Goal: Transaction & Acquisition: Purchase product/service

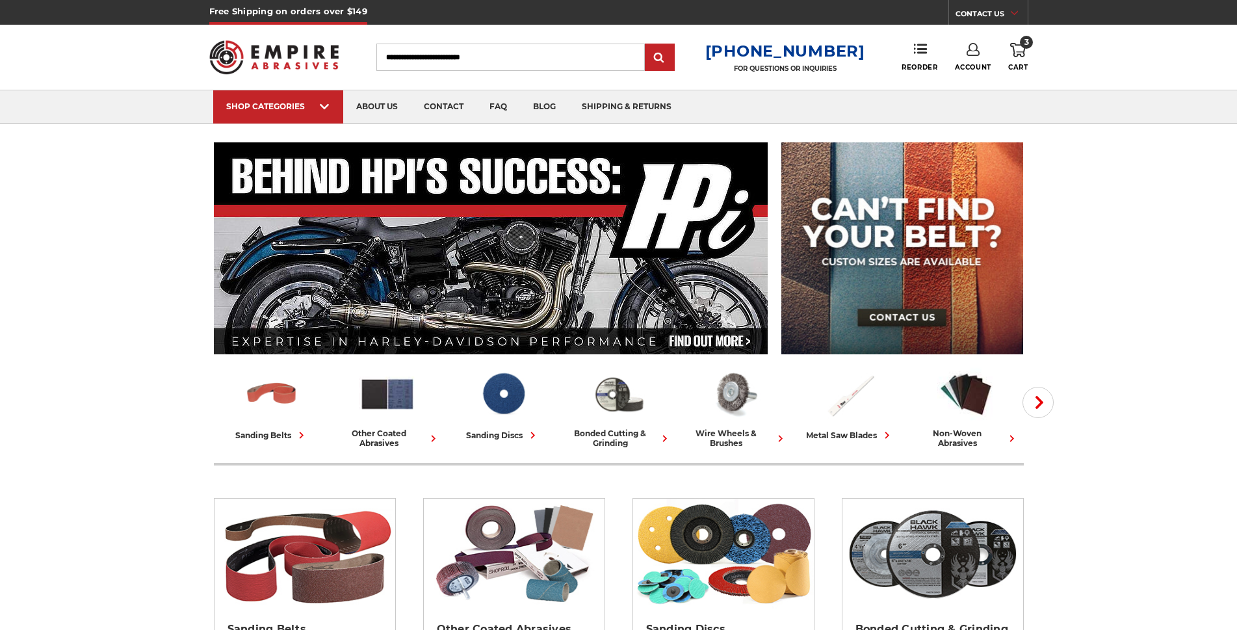
click at [478, 58] on input "Search" at bounding box center [510, 57] width 268 height 27
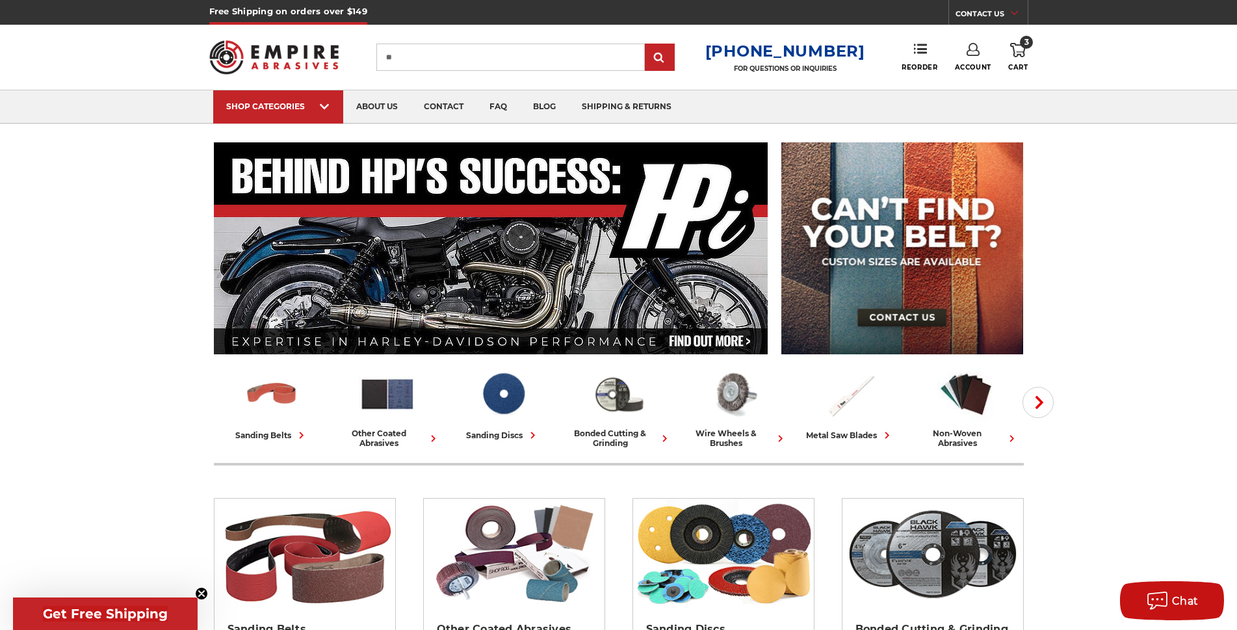
type input "*"
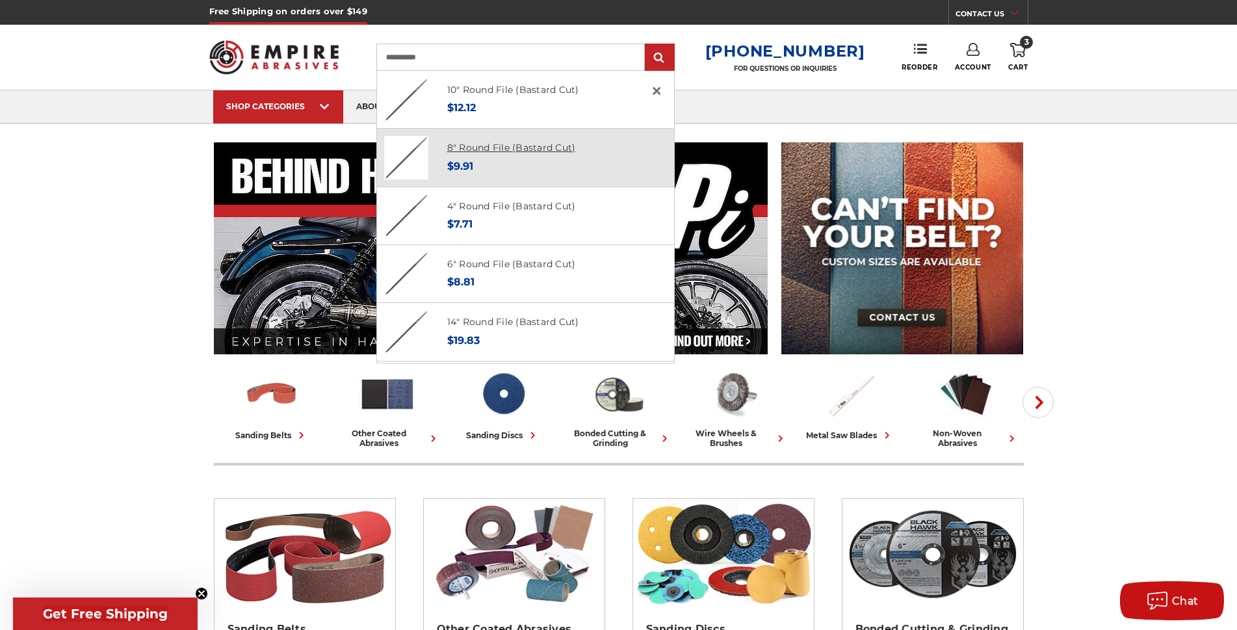
type input "**********"
click at [511, 153] on link "8" Round File (Bastard Cut)" at bounding box center [511, 148] width 129 height 12
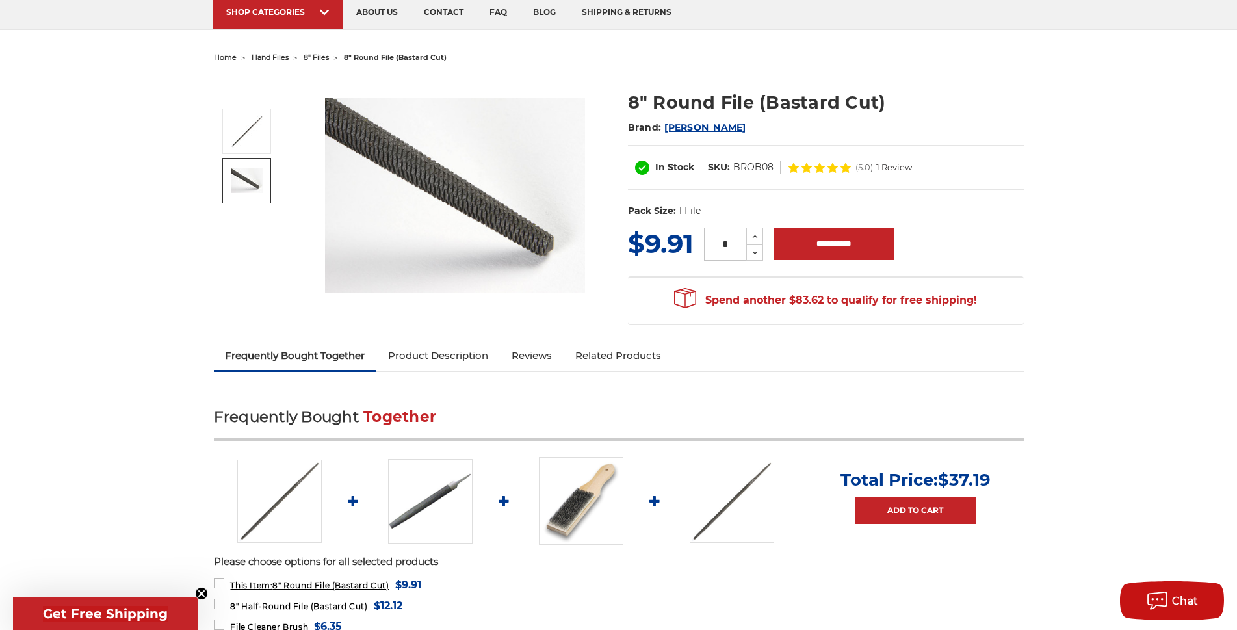
click at [260, 187] on img at bounding box center [247, 180] width 32 height 25
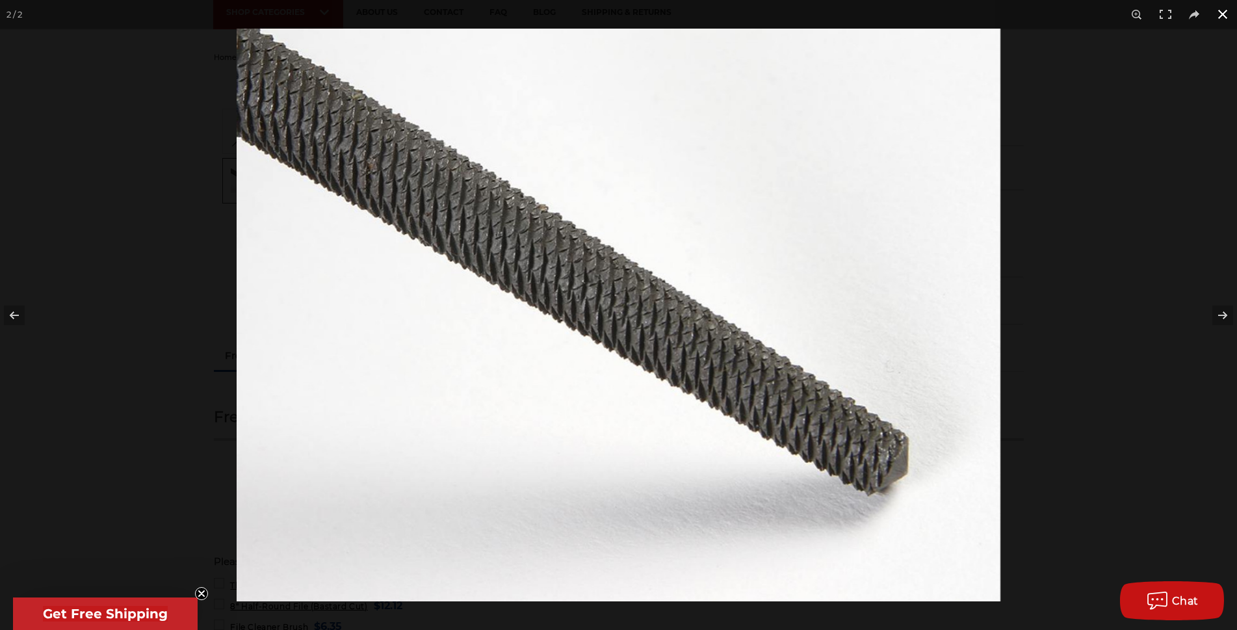
click at [1227, 17] on button at bounding box center [1222, 14] width 29 height 29
